Goal: Transaction & Acquisition: Purchase product/service

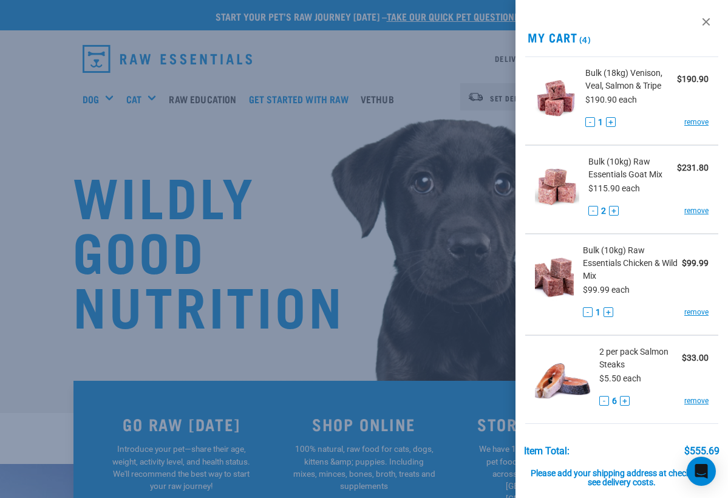
click at [370, 73] on div at bounding box center [364, 249] width 728 height 498
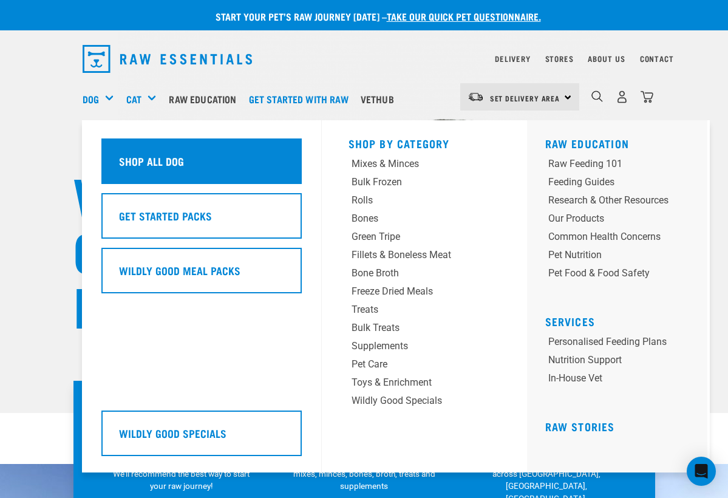
click at [166, 160] on h5 "Shop All Dog" at bounding box center [151, 161] width 65 height 16
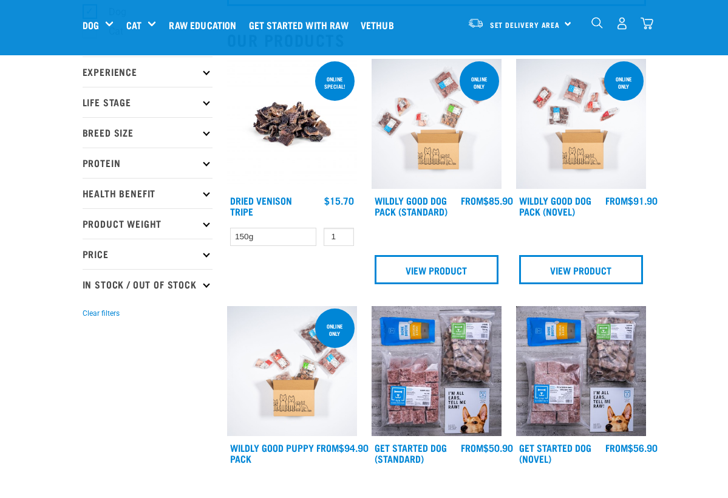
scroll to position [130, 0]
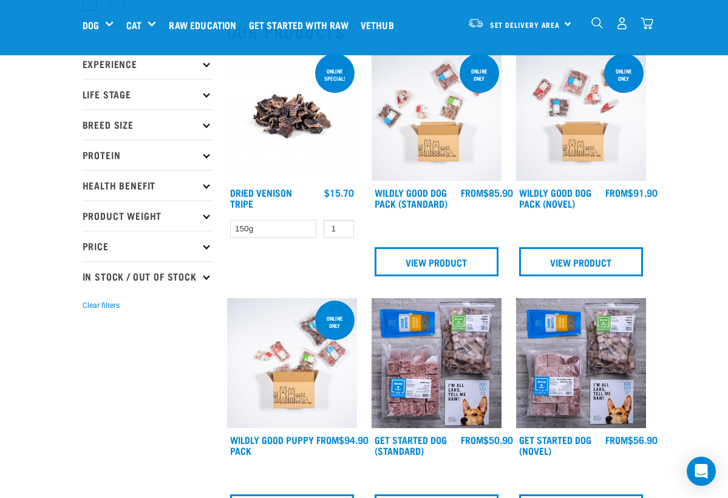
click at [145, 188] on p "Health Benefit" at bounding box center [148, 185] width 130 height 30
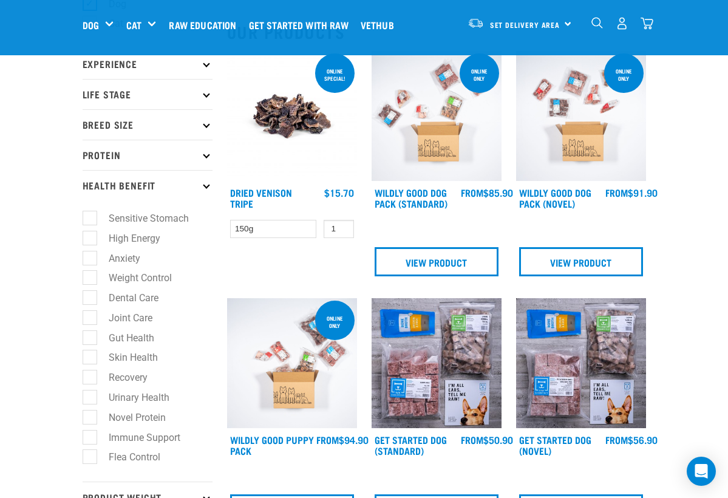
click at [94, 217] on label "Sensitive Stomach" at bounding box center [141, 218] width 104 height 15
click at [90, 217] on input "Sensitive Stomach" at bounding box center [87, 216] width 8 height 8
checkbox input "true"
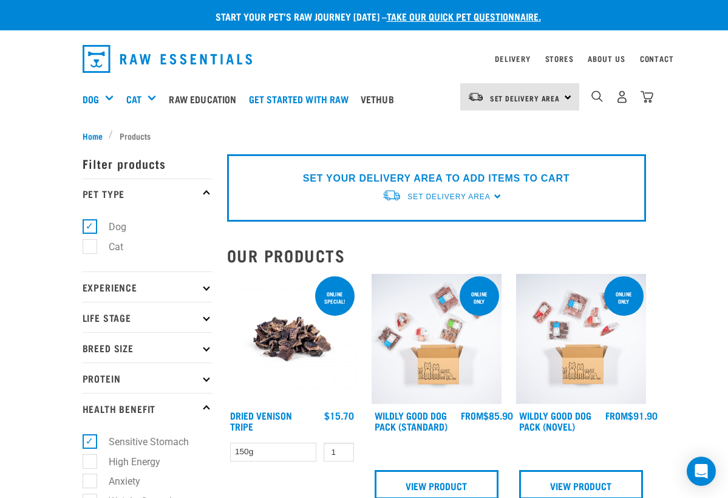
click at [651, 89] on div "10" at bounding box center [621, 96] width 63 height 27
click at [651, 96] on img "dropdown navigation" at bounding box center [646, 96] width 13 height 13
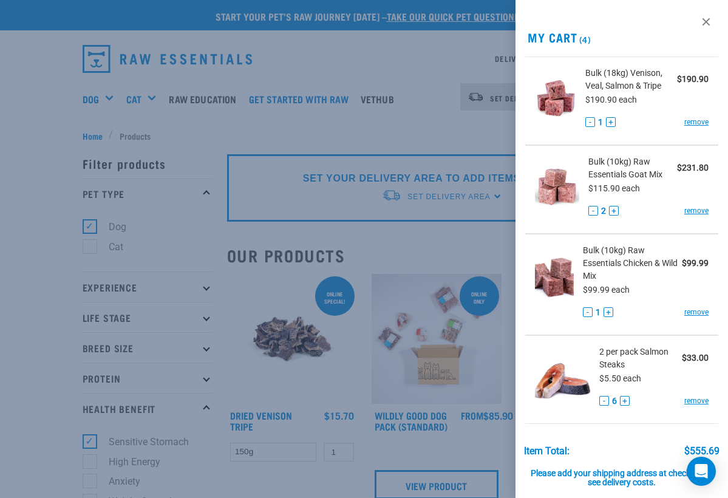
click at [361, 49] on div at bounding box center [364, 249] width 728 height 498
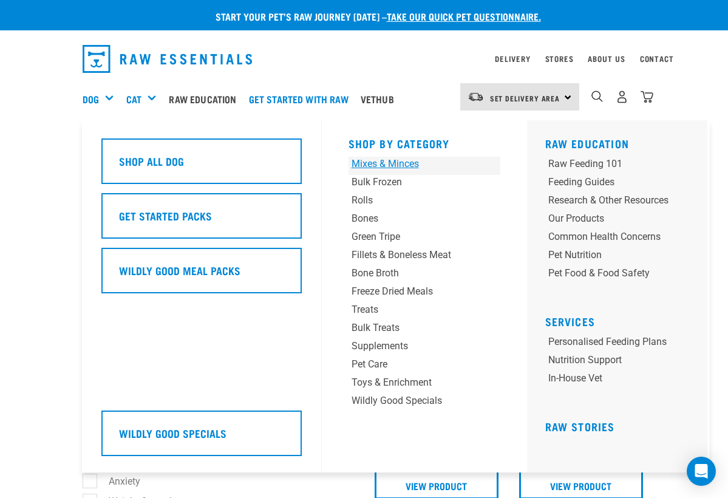
click at [363, 161] on div "Mixes & Minces" at bounding box center [411, 164] width 120 height 15
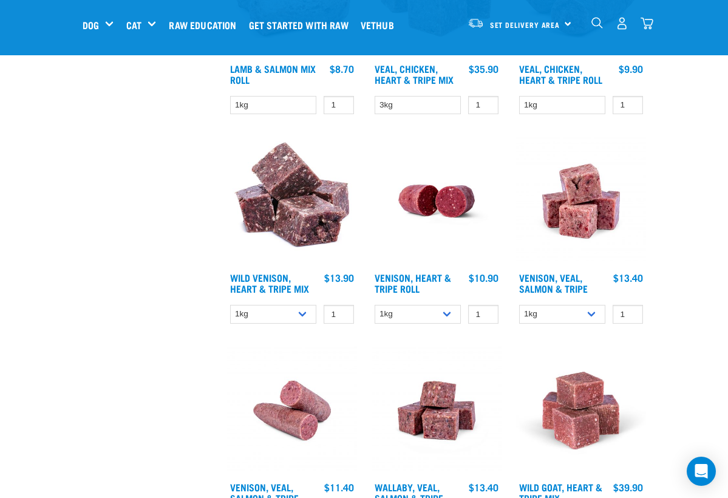
scroll to position [1310, 0]
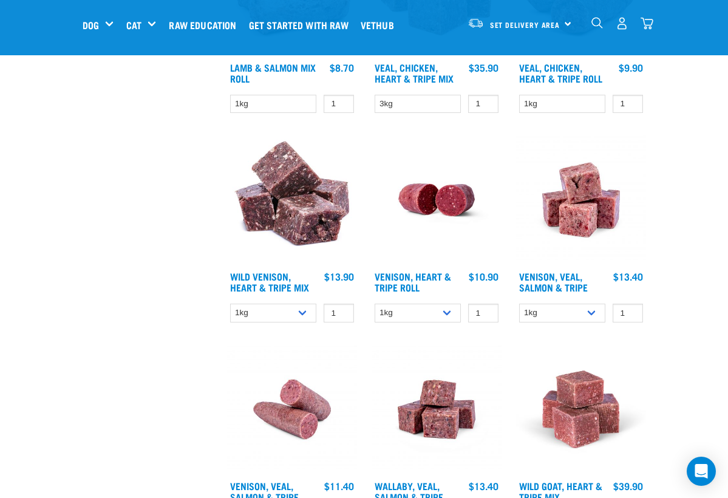
click at [583, 226] on img at bounding box center [581, 200] width 130 height 130
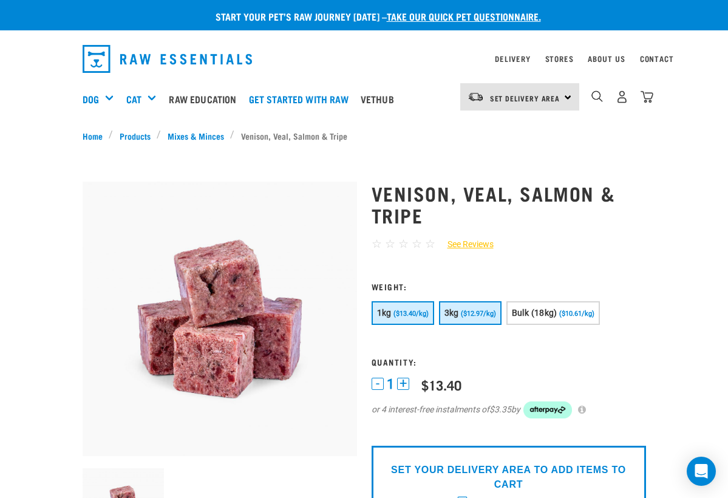
click at [496, 316] on span "($12.97/kg)" at bounding box center [478, 314] width 35 height 8
click at [649, 99] on img "dropdown navigation" at bounding box center [646, 96] width 13 height 13
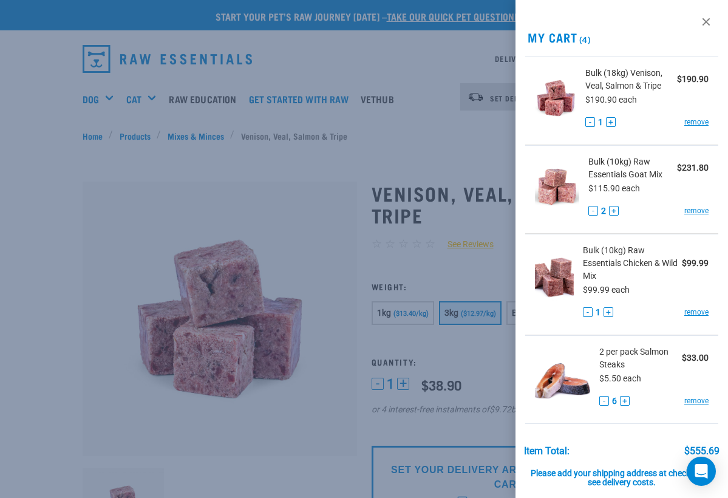
click at [445, 50] on div at bounding box center [364, 249] width 728 height 498
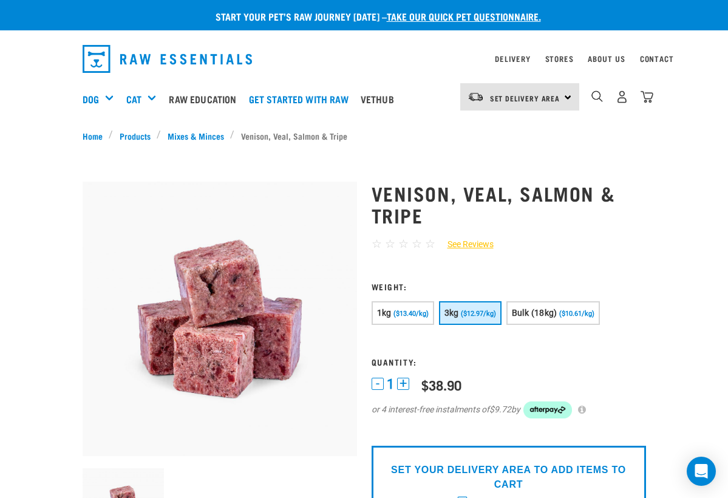
click at [637, 104] on div "10" at bounding box center [621, 96] width 63 height 27
click at [649, 100] on img "dropdown navigation" at bounding box center [646, 96] width 13 height 13
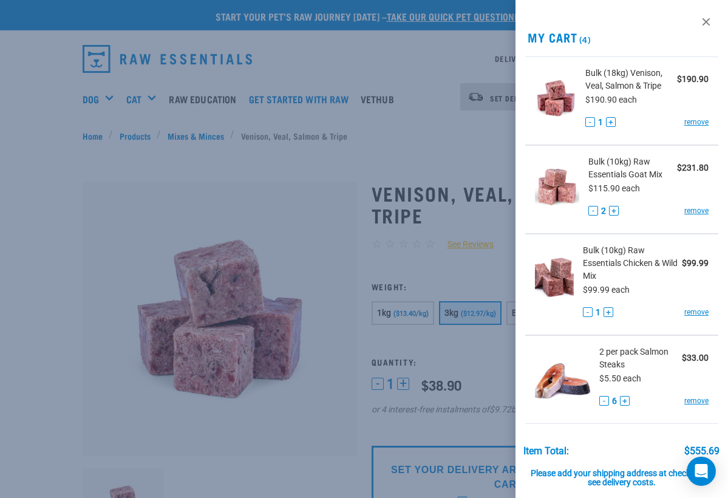
click at [590, 208] on button "-" at bounding box center [593, 211] width 10 height 10
click at [593, 211] on button "-" at bounding box center [593, 211] width 10 height 10
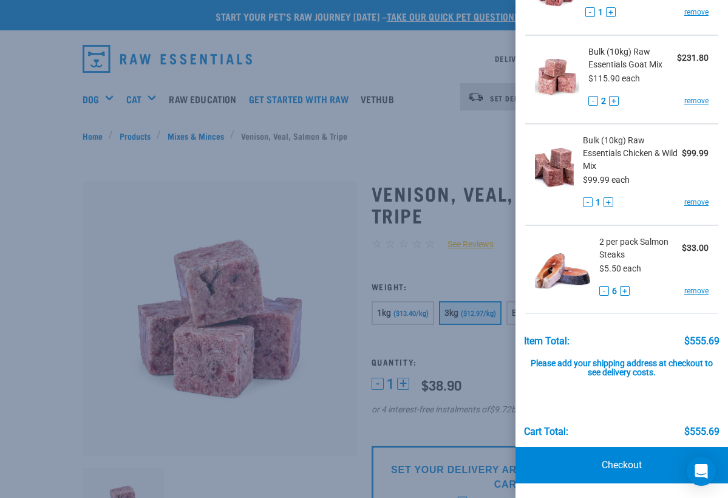
scroll to position [109, 0]
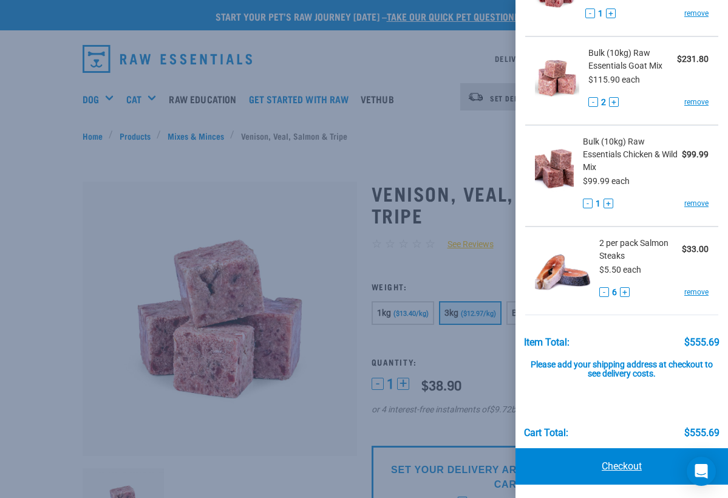
click at [621, 461] on link "Checkout" at bounding box center [621, 466] width 212 height 36
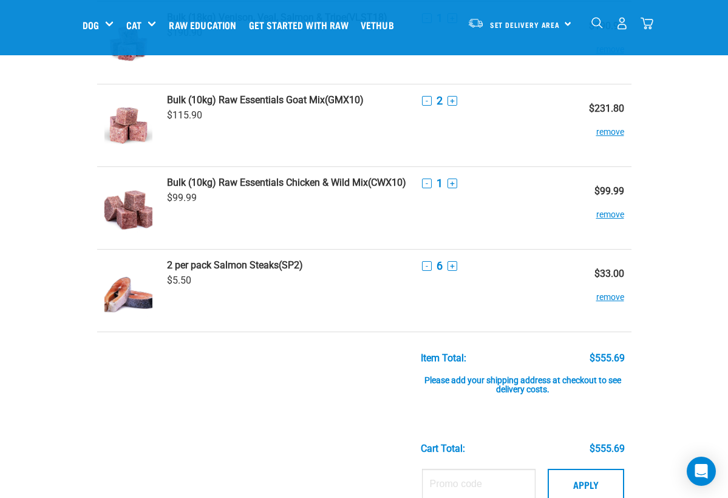
scroll to position [45, 0]
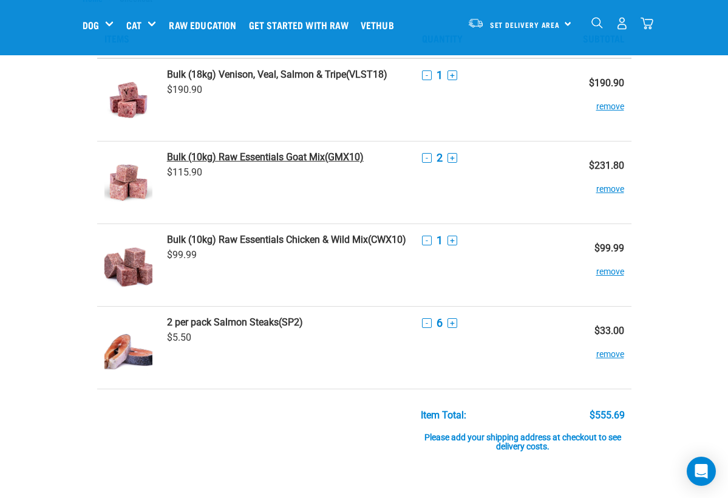
click at [235, 156] on strong "Bulk (10kg) Raw Essentials Goat Mix" at bounding box center [246, 157] width 158 height 12
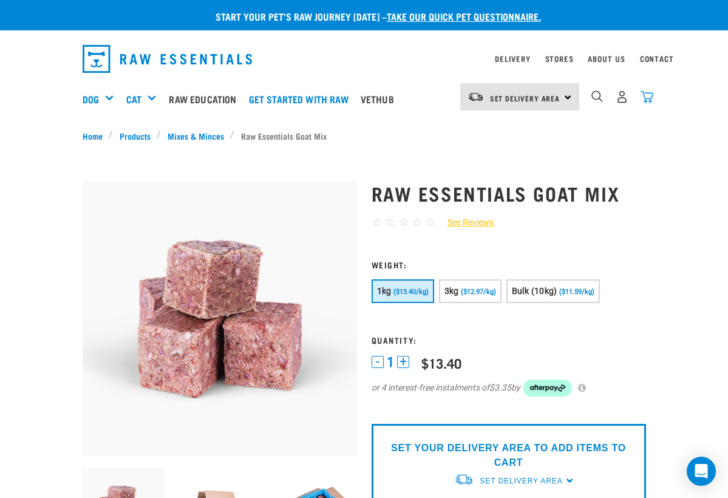
click at [646, 93] on img "dropdown navigation" at bounding box center [646, 96] width 13 height 13
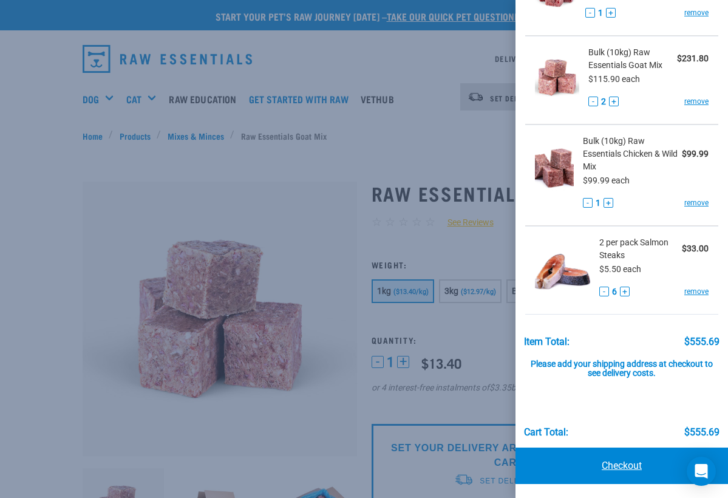
scroll to position [109, 0]
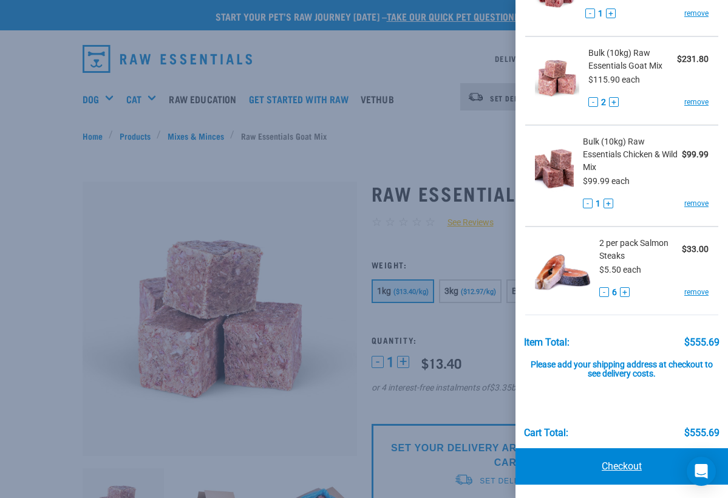
click at [599, 465] on link "Checkout" at bounding box center [621, 466] width 212 height 36
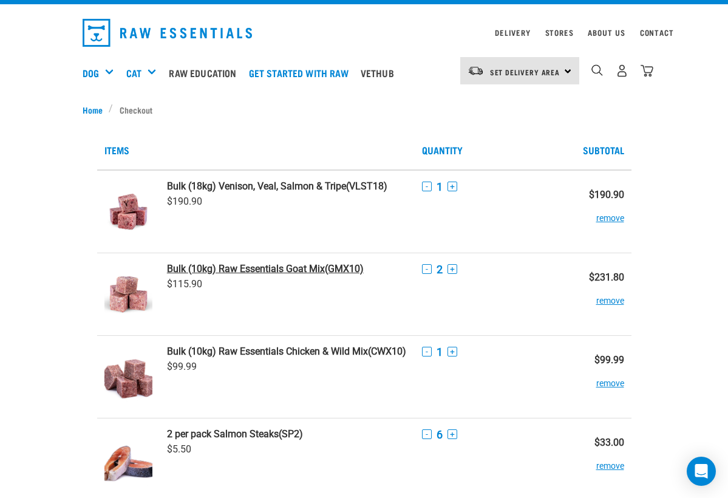
scroll to position [27, 0]
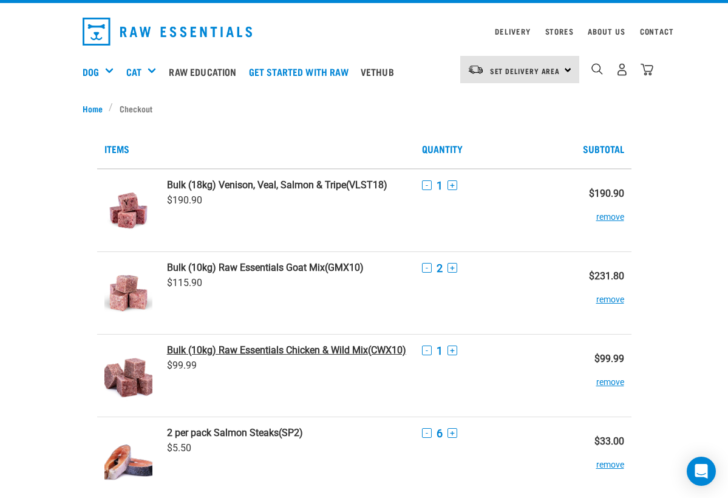
click at [217, 350] on strong "Bulk (10kg) Raw Essentials Chicken & Wild Mix" at bounding box center [267, 350] width 201 height 12
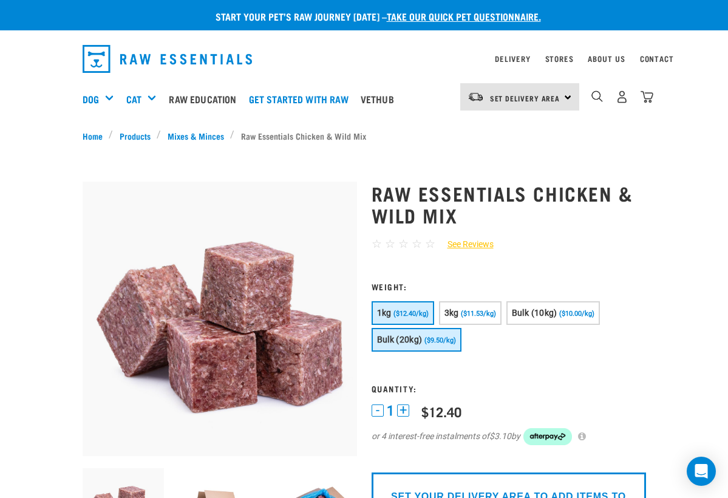
click at [431, 336] on span "($9.50/kg)" at bounding box center [440, 340] width 32 height 8
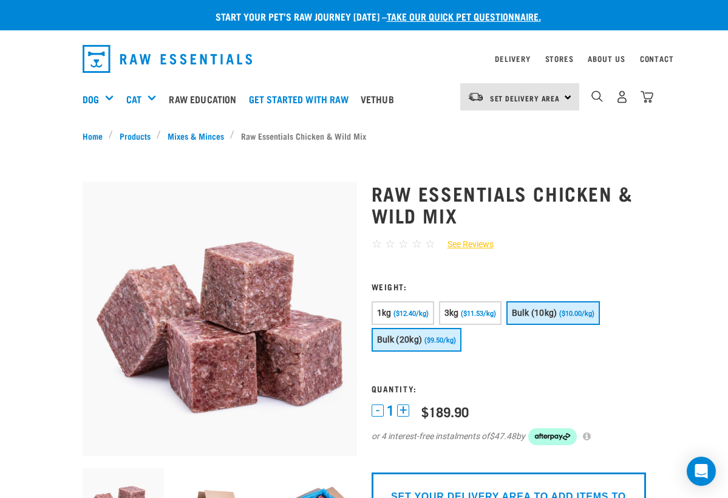
click at [547, 317] on button "Bulk (10kg) ($10.00/kg)" at bounding box center [552, 313] width 93 height 24
click at [431, 341] on span "($9.50/kg)" at bounding box center [440, 340] width 32 height 8
